Goal: Navigation & Orientation: Understand site structure

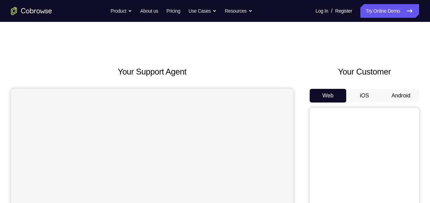
click at [401, 94] on button "Android" at bounding box center [400, 96] width 37 height 14
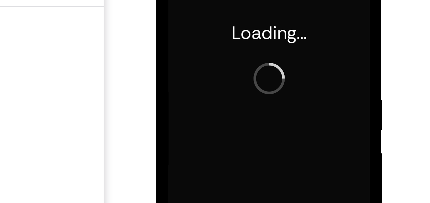
scroll to position [63, 0]
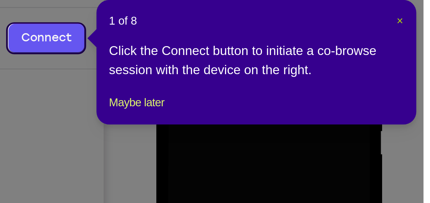
click at [419, 69] on span "×" at bounding box center [419, 67] width 3 height 5
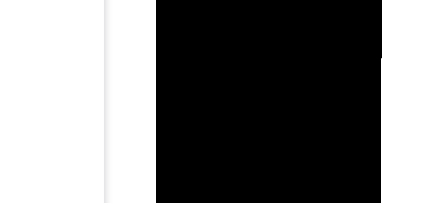
scroll to position [108, 0]
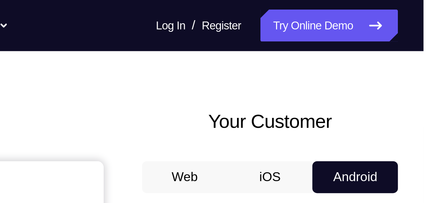
scroll to position [20, 0]
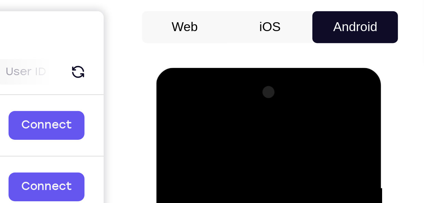
click at [205, 102] on div at bounding box center [204, 169] width 86 height 192
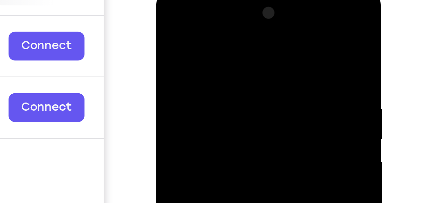
click at [203, 56] on div at bounding box center [204, 90] width 86 height 192
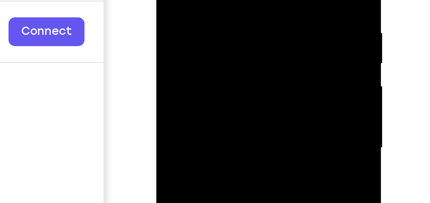
scroll to position [35, 0]
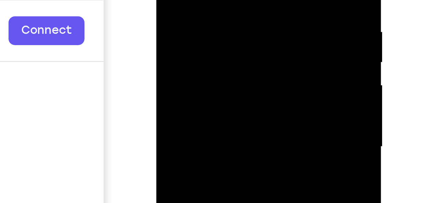
click at [194, 1] on div at bounding box center [204, 13] width 86 height 192
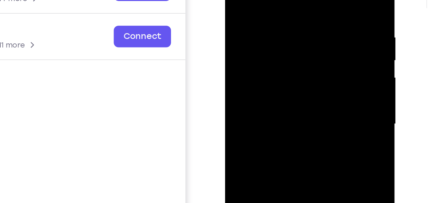
scroll to position [87, 0]
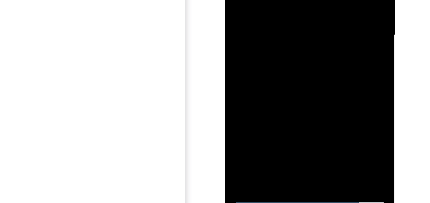
scroll to position [125, 0]
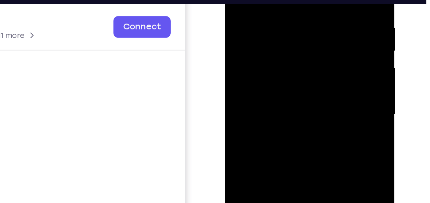
scroll to position [129, 0]
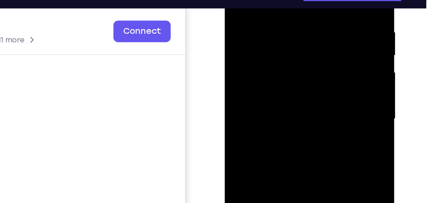
click at [250, 0] on div at bounding box center [273, 43] width 86 height 192
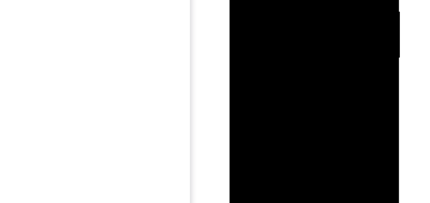
drag, startPoint x: 251, startPoint y: -8, endPoint x: 269, endPoint y: -9, distance: 17.1
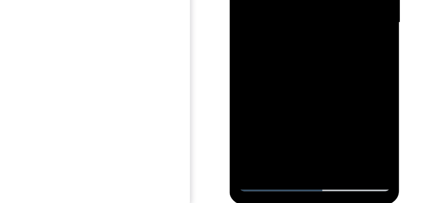
scroll to position [151, 0]
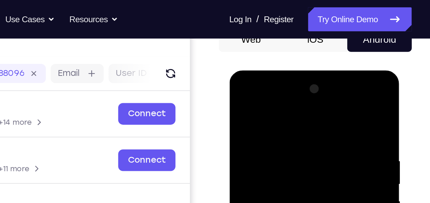
scroll to position [72, 0]
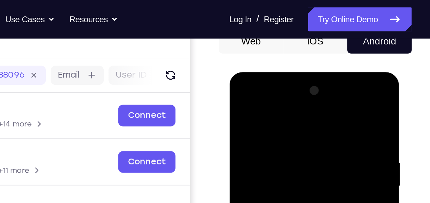
click at [316, 103] on div at bounding box center [277, 173] width 86 height 192
click at [295, 103] on div at bounding box center [277, 173] width 86 height 192
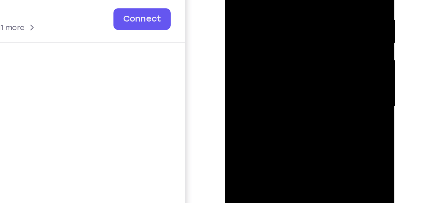
click at [248, 29] on div at bounding box center [273, 31] width 86 height 192
click at [266, 49] on div at bounding box center [273, 31] width 86 height 192
click at [305, 74] on div at bounding box center [273, 31] width 86 height 192
click at [301, 57] on div at bounding box center [273, 31] width 86 height 192
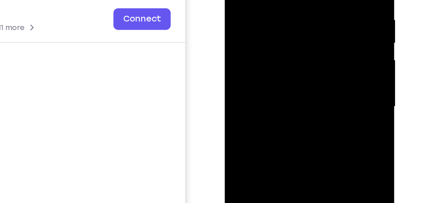
click at [301, 57] on div at bounding box center [273, 31] width 86 height 192
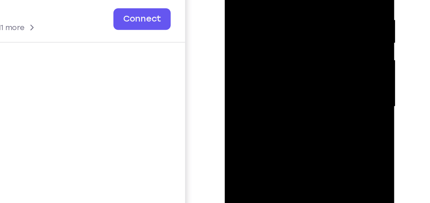
click at [301, 57] on div at bounding box center [273, 31] width 86 height 192
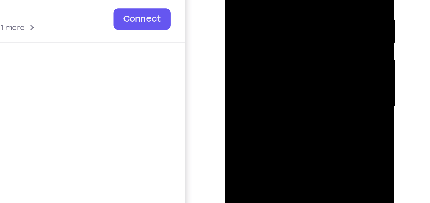
click at [301, 57] on div at bounding box center [273, 31] width 86 height 192
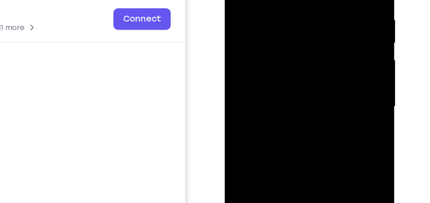
click at [301, 57] on div at bounding box center [273, 31] width 86 height 192
click at [298, 52] on div at bounding box center [273, 31] width 86 height 192
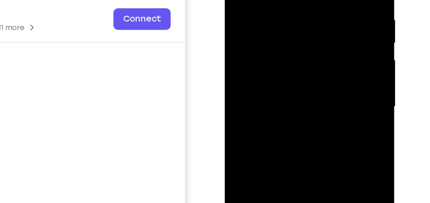
click at [298, 52] on div at bounding box center [273, 31] width 86 height 192
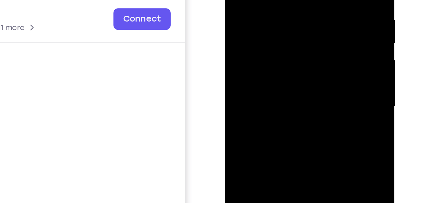
click at [298, 52] on div at bounding box center [273, 31] width 86 height 192
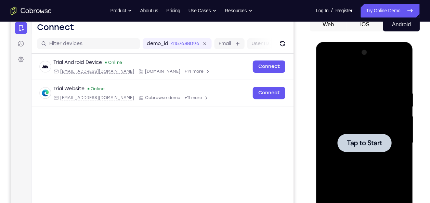
scroll to position [71, 0]
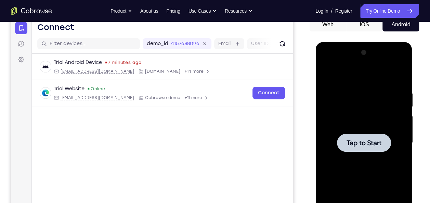
click at [365, 120] on div at bounding box center [364, 143] width 86 height 192
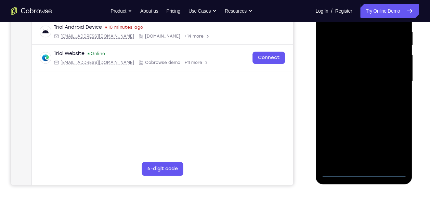
scroll to position [133, 0]
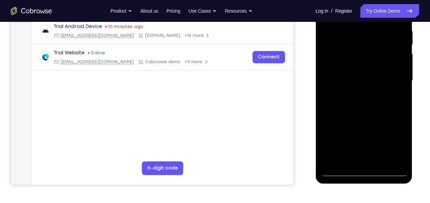
click at [364, 169] on div at bounding box center [364, 81] width 86 height 192
click at [392, 144] on div at bounding box center [364, 81] width 86 height 192
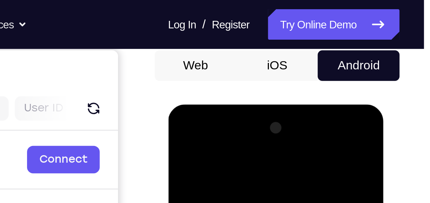
scroll to position [66, 0]
click at [202, 142] on div at bounding box center [216, 206] width 86 height 192
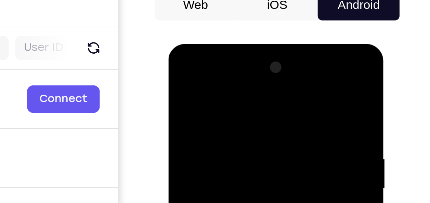
scroll to position [66, 0]
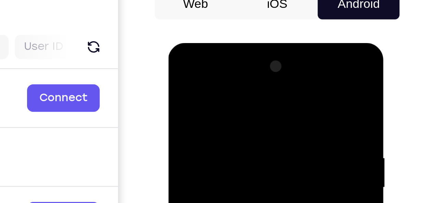
click at [202, 107] on div at bounding box center [216, 144] width 86 height 192
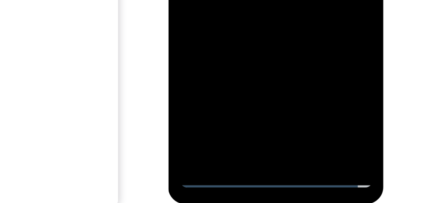
scroll to position [114, 0]
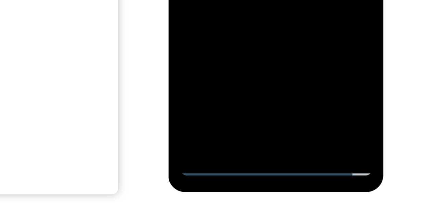
scroll to position [119, 0]
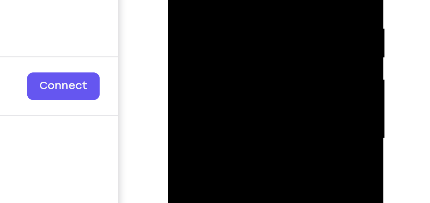
scroll to position [121, 0]
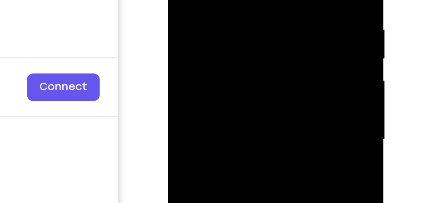
click at [196, 0] on div at bounding box center [216, 16] width 86 height 192
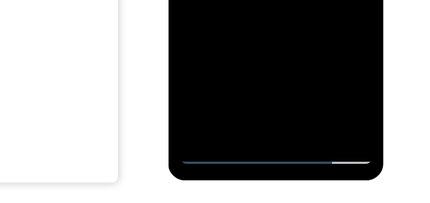
scroll to position [124, 0]
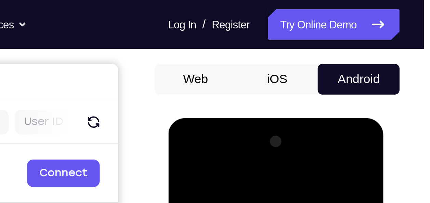
scroll to position [60, 0]
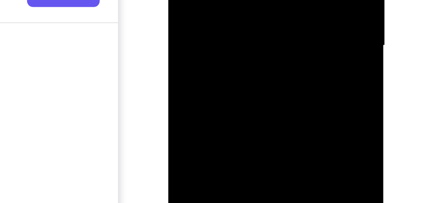
scroll to position [82, 0]
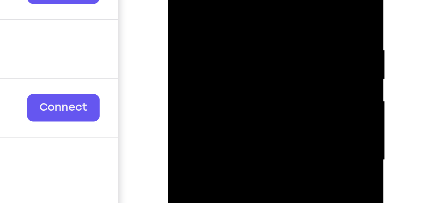
scroll to position [97, 0]
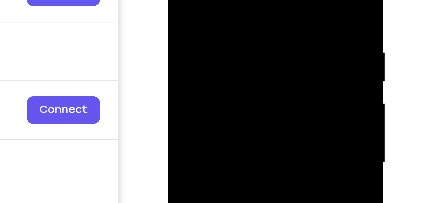
click at [224, 0] on div at bounding box center [216, 39] width 86 height 192
click at [186, 0] on div at bounding box center [216, 39] width 86 height 192
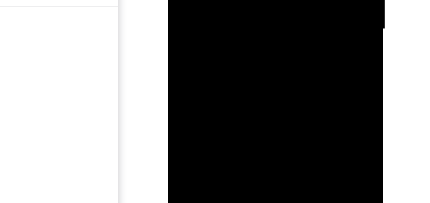
scroll to position [99, 0]
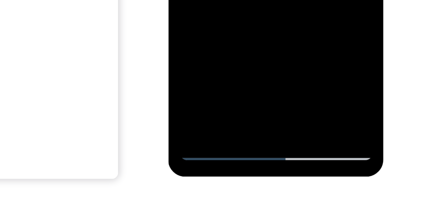
scroll to position [132, 0]
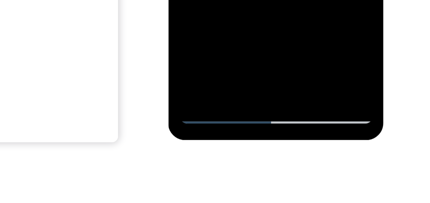
scroll to position [143, 0]
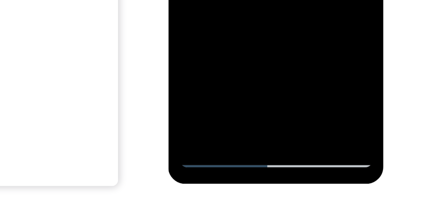
scroll to position [143, 0]
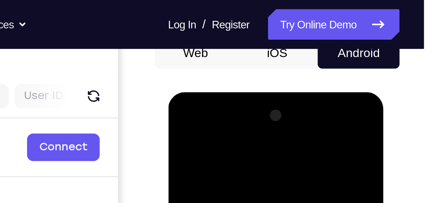
scroll to position [72, 0]
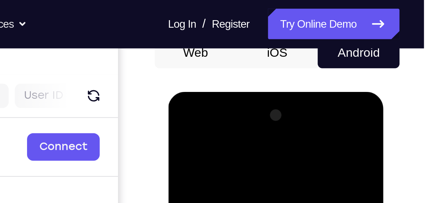
click at [226, 139] on div at bounding box center [216, 193] width 86 height 192
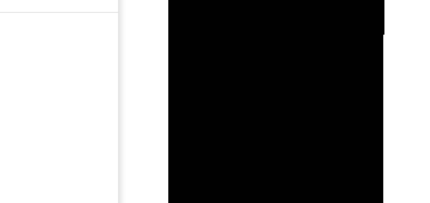
scroll to position [96, 0]
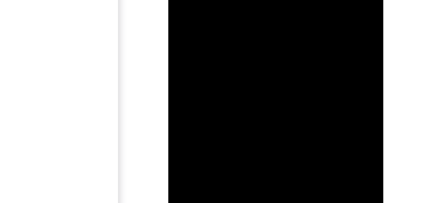
scroll to position [108, 0]
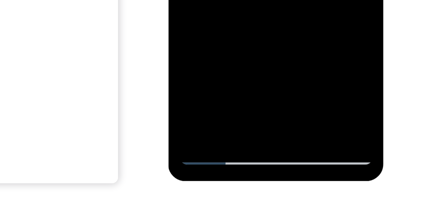
scroll to position [124, 0]
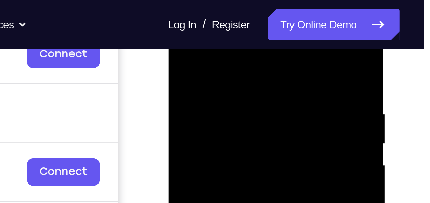
scroll to position [111, 0]
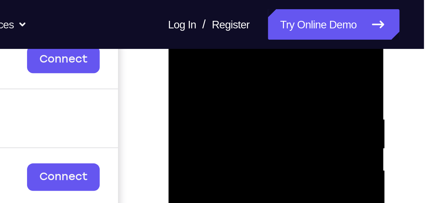
click at [243, 50] on div at bounding box center [216, 106] width 86 height 192
click at [186, 88] on div at bounding box center [216, 106] width 86 height 192
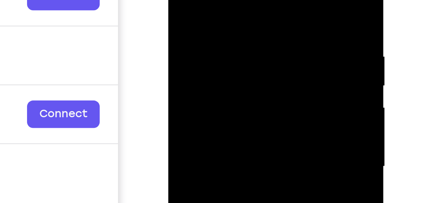
drag, startPoint x: 200, startPoint y: 34, endPoint x: 211, endPoint y: 35, distance: 11.0
click at [211, 35] on div at bounding box center [216, 43] width 86 height 192
click at [246, 0] on div at bounding box center [216, 43] width 86 height 192
drag, startPoint x: 233, startPoint y: 3, endPoint x: 249, endPoint y: 4, distance: 15.5
click at [249, 4] on div at bounding box center [216, 43] width 86 height 192
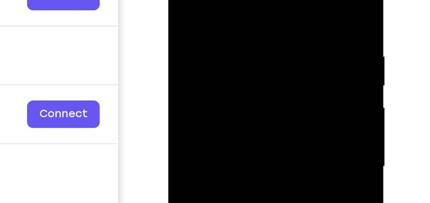
click at [221, 5] on div at bounding box center [216, 43] width 86 height 192
click at [260, 7] on div at bounding box center [216, 43] width 97 height 204
click at [257, 9] on div at bounding box center [216, 43] width 86 height 192
click at [218, 0] on div at bounding box center [216, 43] width 86 height 192
